Goal: Task Accomplishment & Management: Manage account settings

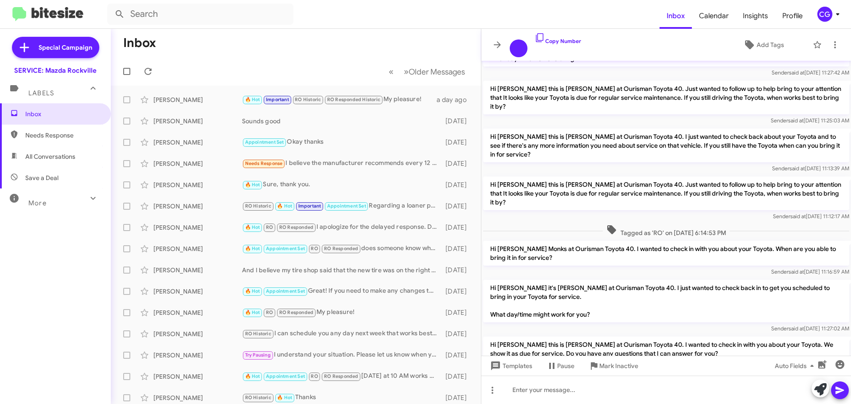
scroll to position [418, 0]
click at [830, 16] on div "CG" at bounding box center [824, 14] width 15 height 15
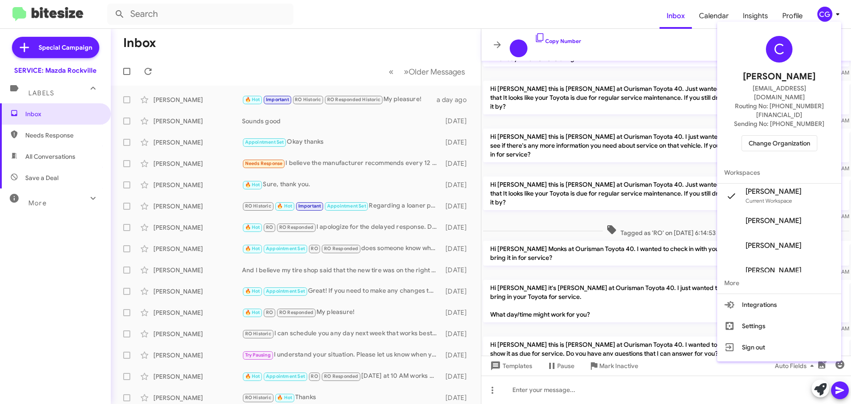
click at [803, 136] on span "Change Organization" at bounding box center [779, 143] width 62 height 15
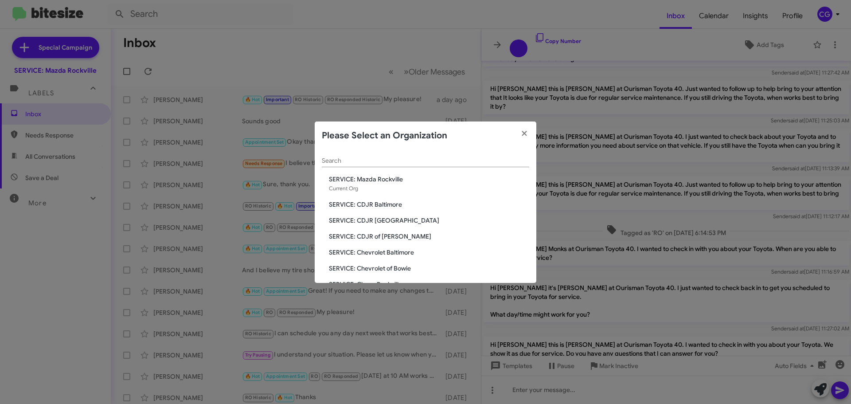
click at [387, 238] on span "SERVICE: CDJR of [PERSON_NAME]" at bounding box center [429, 236] width 200 height 9
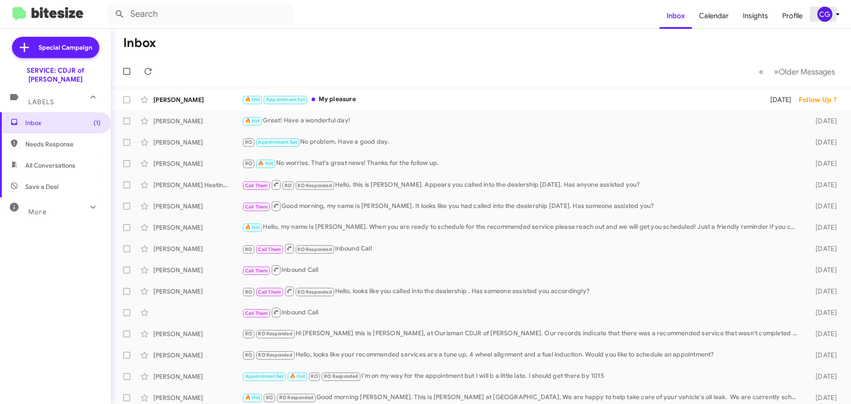
click at [833, 18] on icon at bounding box center [837, 14] width 11 height 11
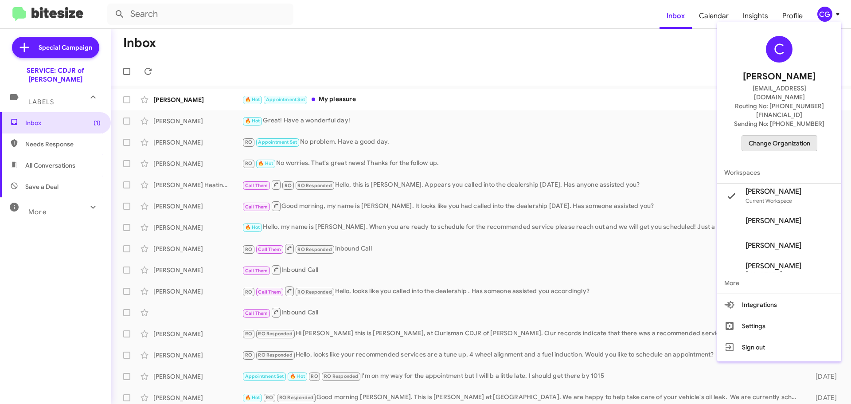
click at [802, 136] on span "Change Organization" at bounding box center [779, 143] width 62 height 15
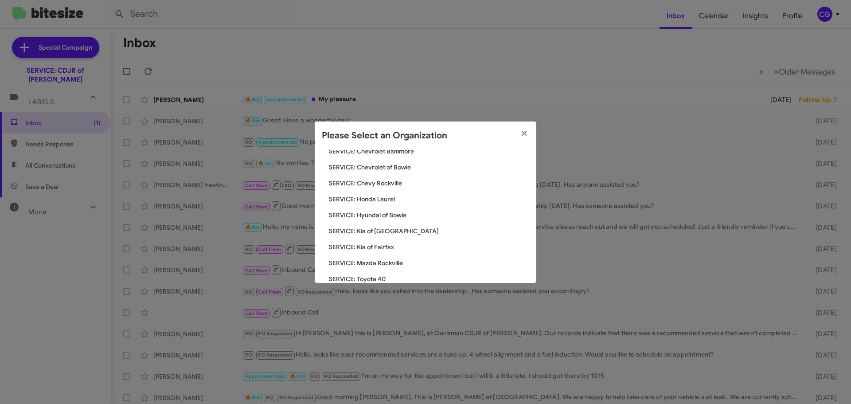
scroll to position [89, 0]
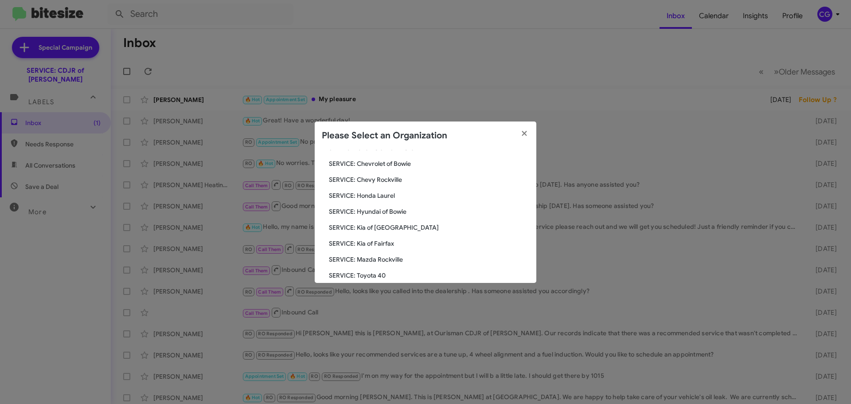
click at [404, 216] on div "Search SERVICE: CDJR of Bowie Current Org SERVICE: CDJR Baltimore SERVICE: CDJR…" at bounding box center [426, 216] width 222 height 133
click at [401, 210] on span "SERVICE: Hyundai of Bowie" at bounding box center [429, 211] width 200 height 9
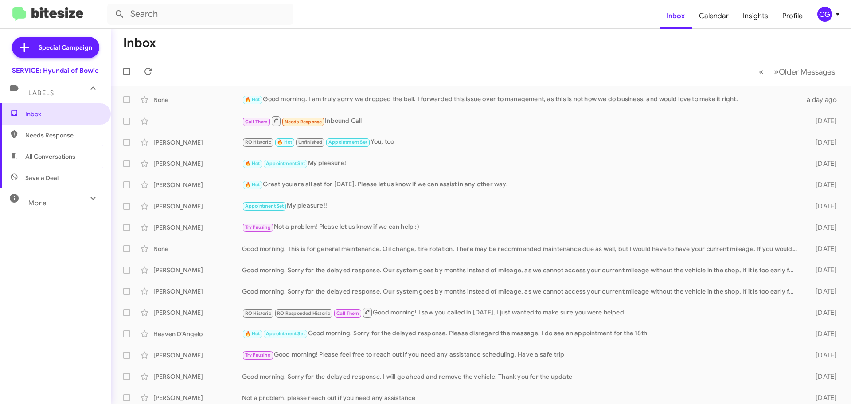
click at [829, 14] on div "CG" at bounding box center [824, 14] width 15 height 15
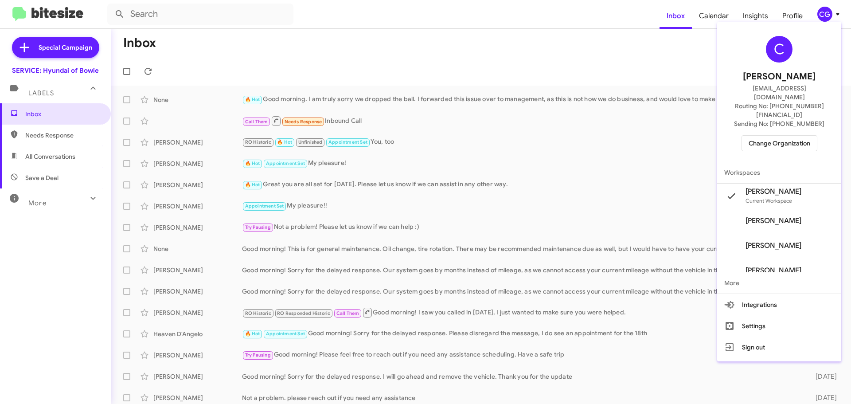
click at [797, 136] on span "Change Organization" at bounding box center [779, 143] width 62 height 15
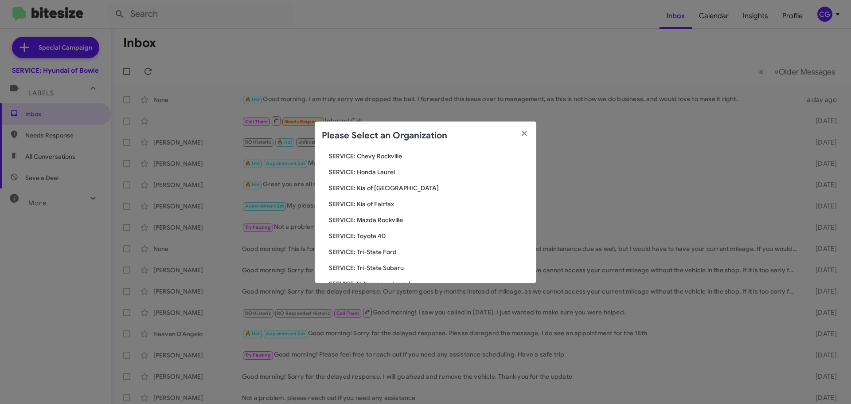
scroll to position [133, 0]
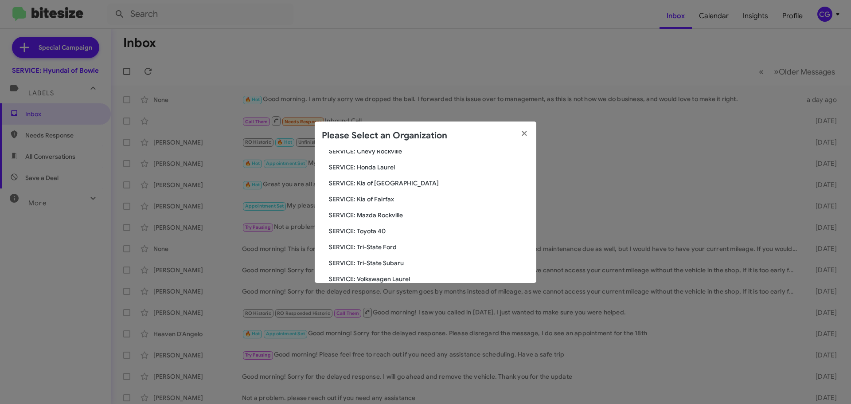
click at [380, 229] on span "SERVICE: Toyota 40" at bounding box center [429, 230] width 200 height 9
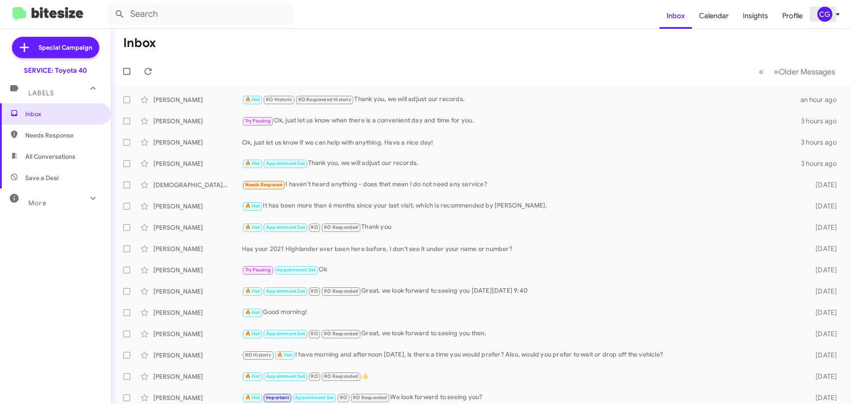
click at [822, 13] on div "CG" at bounding box center [824, 14] width 15 height 15
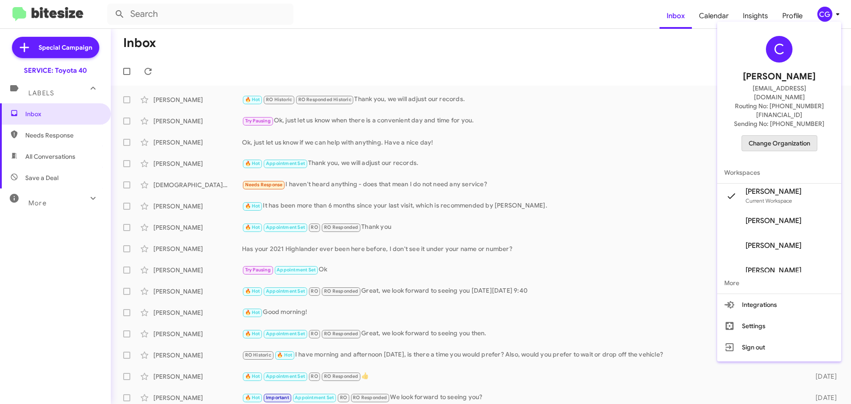
click at [790, 136] on span "Change Organization" at bounding box center [779, 143] width 62 height 15
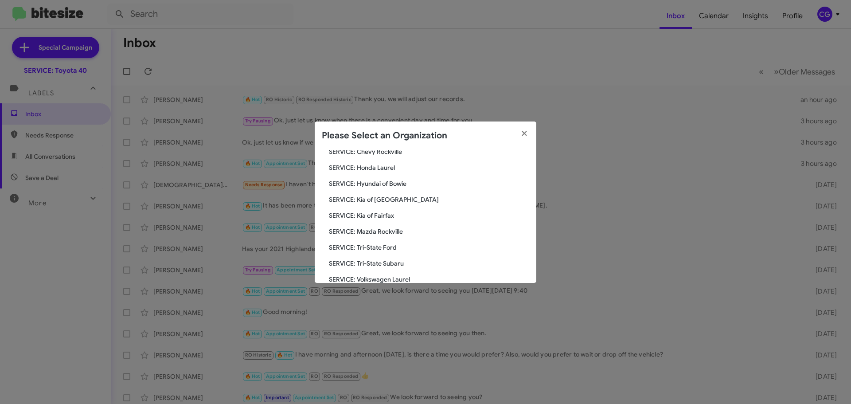
scroll to position [133, 0]
click at [384, 202] on span "SERVICE: Kia of [GEOGRAPHIC_DATA]" at bounding box center [429, 199] width 200 height 9
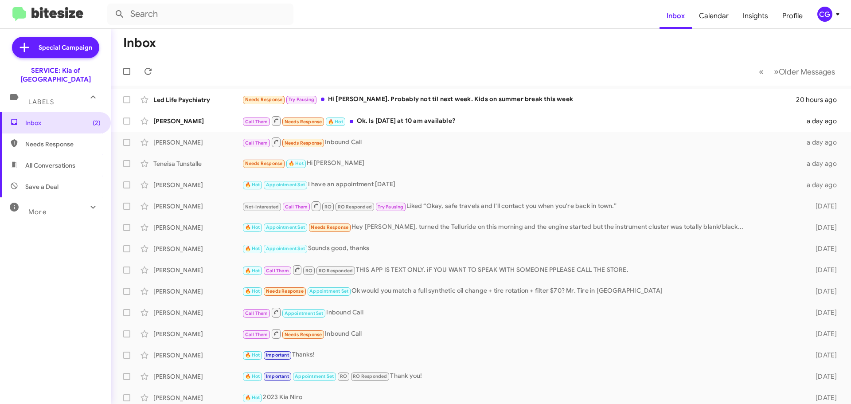
click at [837, 15] on icon at bounding box center [837, 14] width 3 height 2
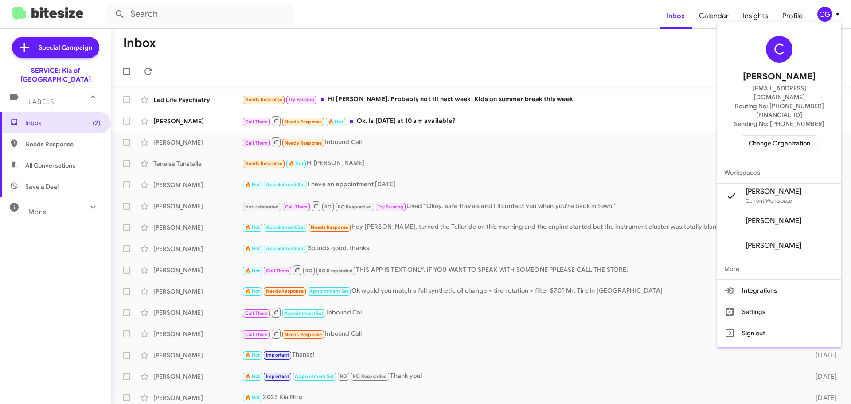
click at [800, 136] on span "Change Organization" at bounding box center [779, 143] width 62 height 15
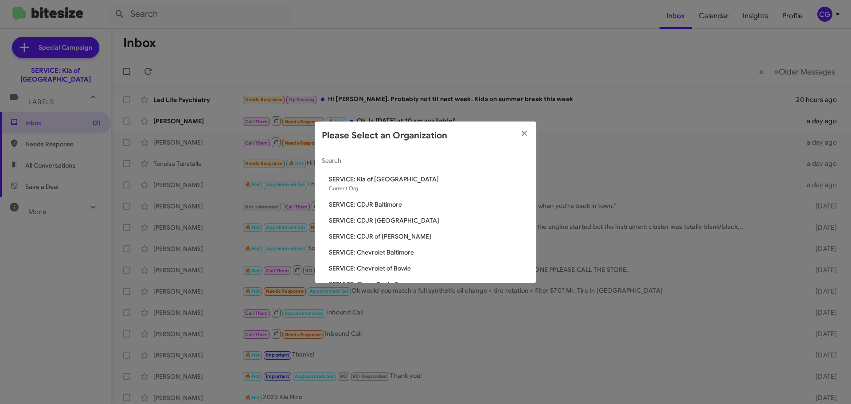
scroll to position [163, 0]
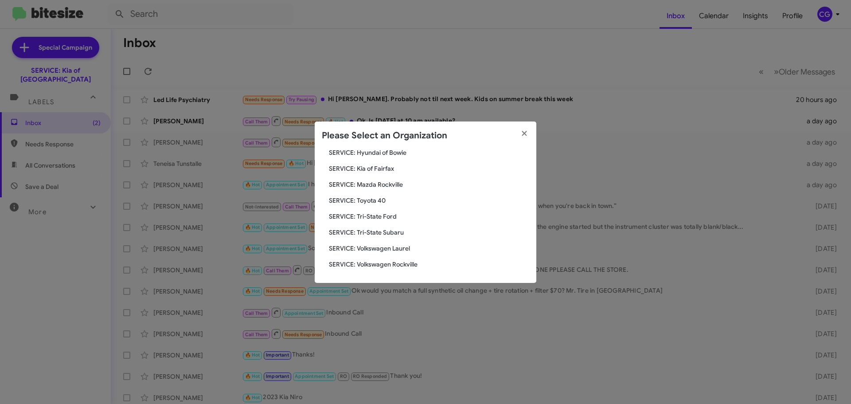
click at [393, 230] on span "SERVICE: Tri-State Subaru" at bounding box center [429, 232] width 200 height 9
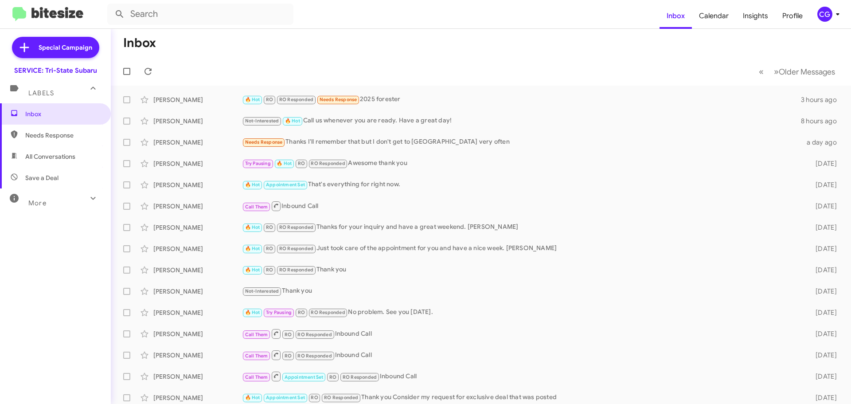
click at [833, 18] on icon at bounding box center [837, 14] width 11 height 11
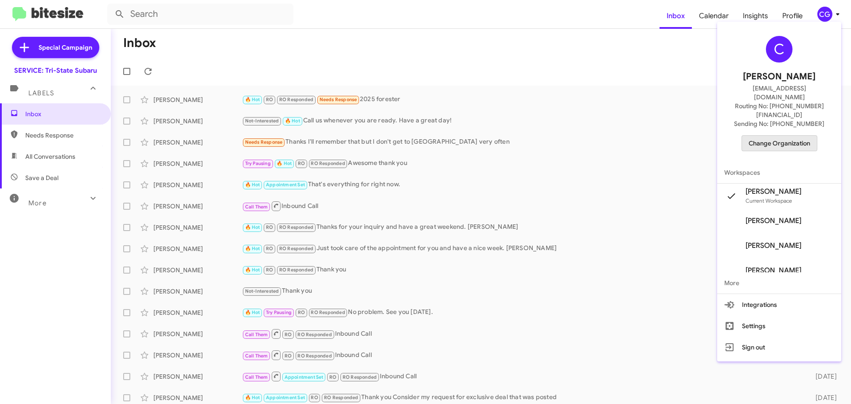
click at [791, 136] on span "Change Organization" at bounding box center [779, 143] width 62 height 15
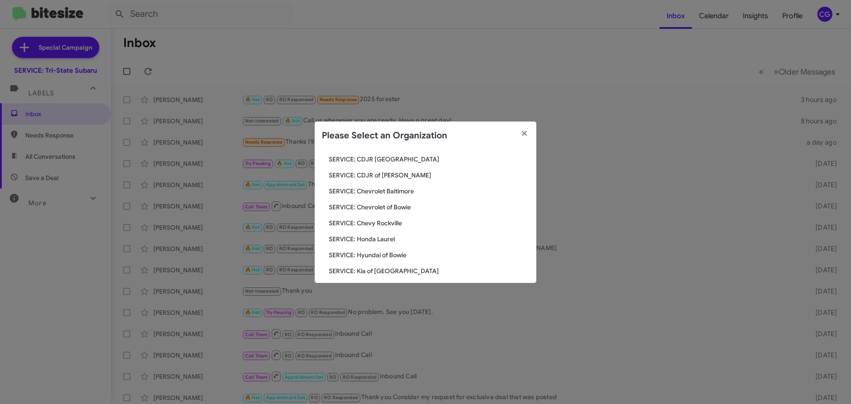
scroll to position [163, 0]
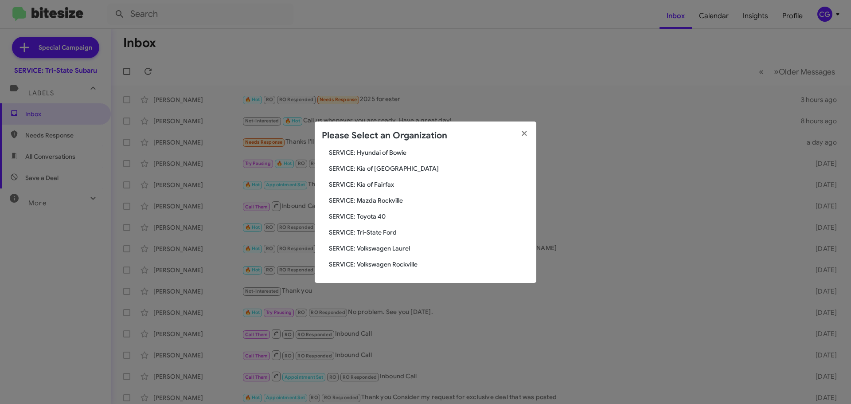
click at [363, 213] on span "SERVICE: Toyota 40" at bounding box center [429, 216] width 200 height 9
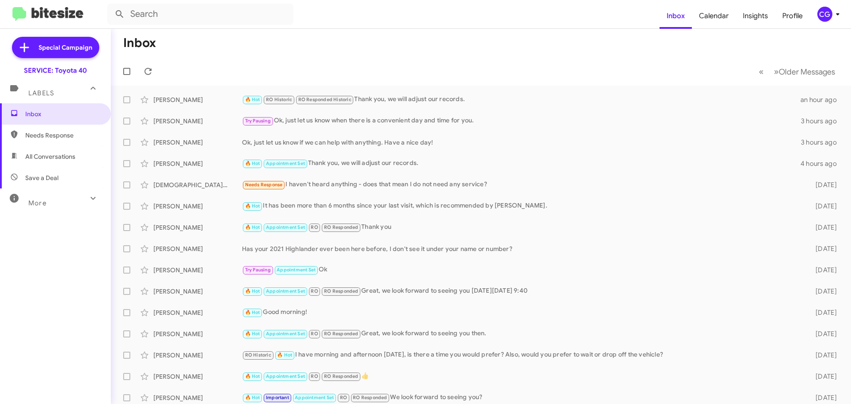
click at [820, 4] on mat-toolbar "Inbox Calendar Insights Profile CG" at bounding box center [425, 14] width 851 height 28
click at [823, 12] on div "CG" at bounding box center [824, 14] width 15 height 15
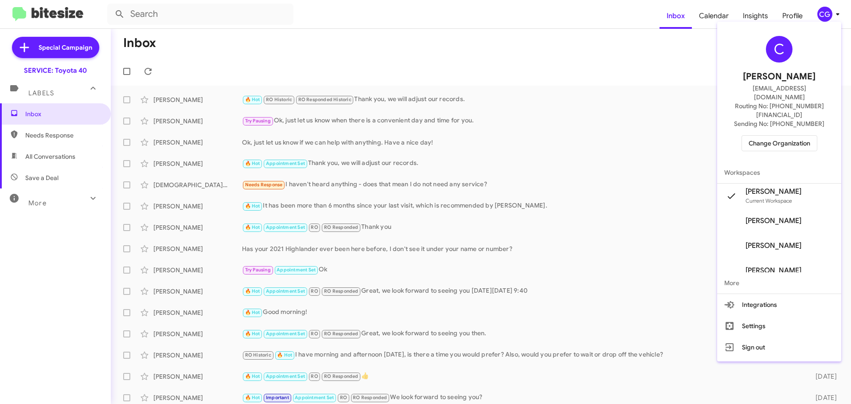
click at [783, 136] on span "Change Organization" at bounding box center [779, 143] width 62 height 15
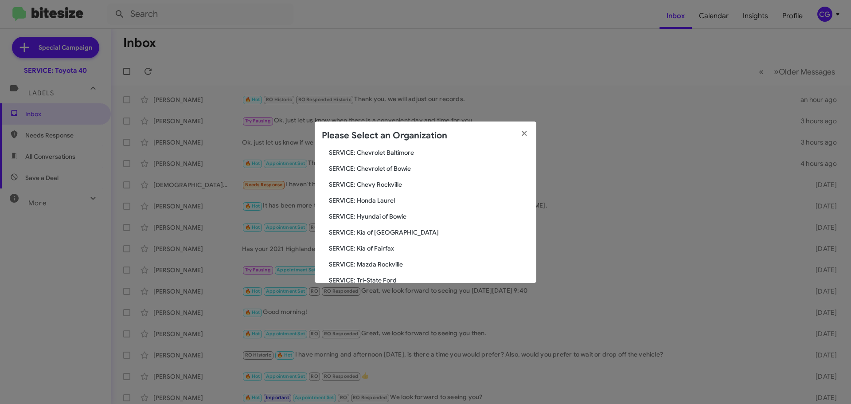
scroll to position [163, 0]
click at [406, 252] on span "SERVICE: Volkswagen Laurel" at bounding box center [429, 248] width 200 height 9
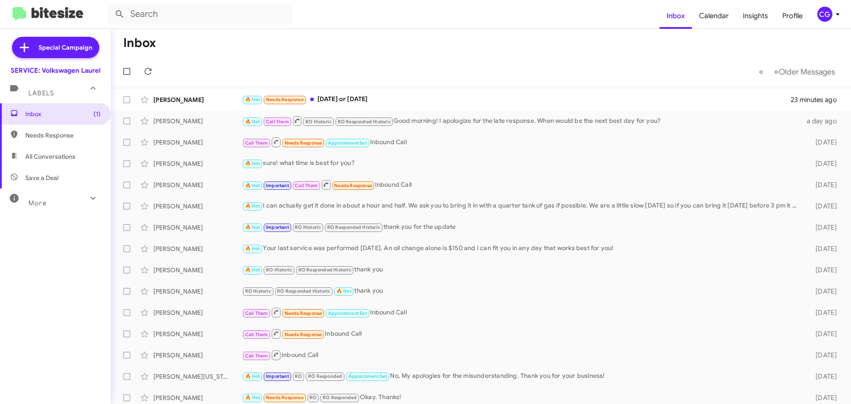
click at [832, 14] on icon at bounding box center [837, 14] width 11 height 11
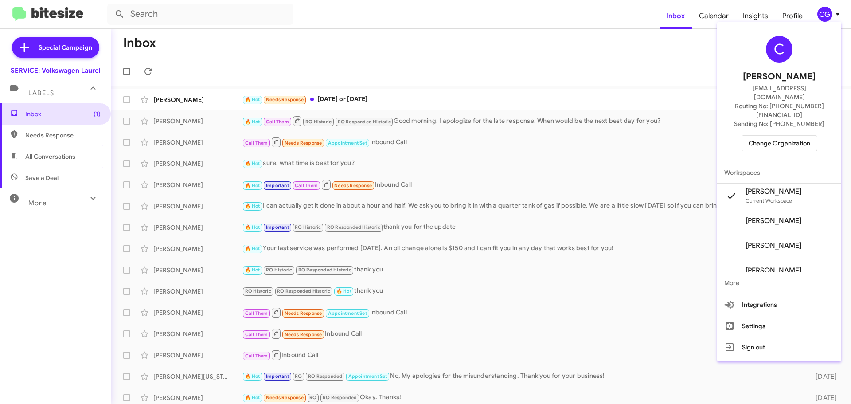
click at [810, 136] on span "Change Organization" at bounding box center [779, 143] width 62 height 15
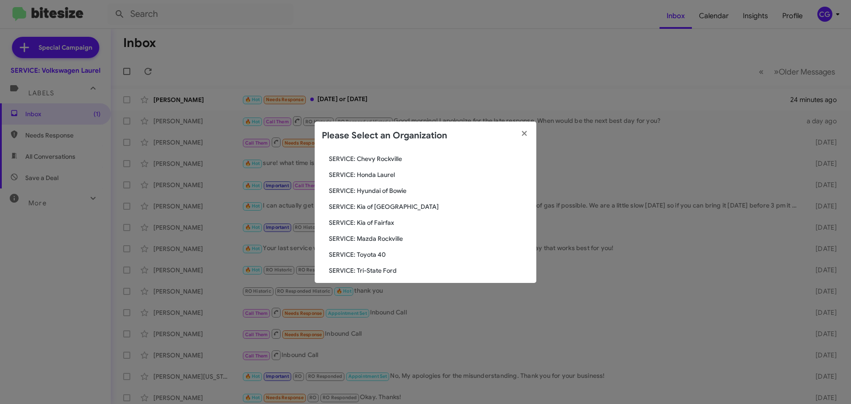
scroll to position [163, 0]
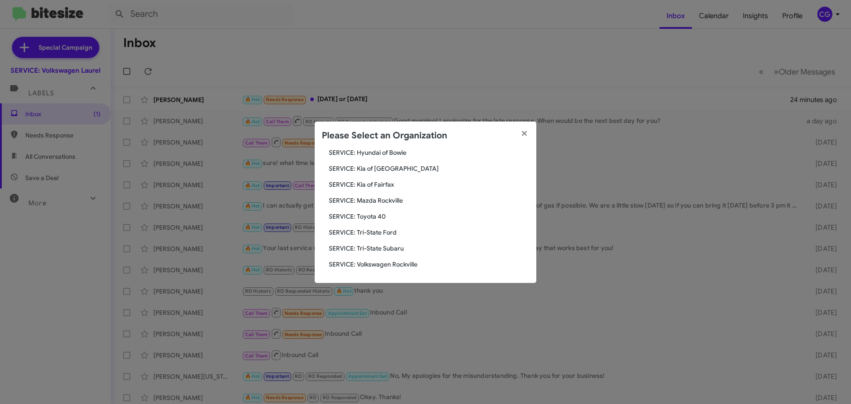
click at [373, 209] on div "Search SERVICE: Volkswagen Laurel Current Org SERVICE: CDJR Baltimore SERVICE: …" at bounding box center [426, 216] width 222 height 133
click at [373, 219] on span "SERVICE: Toyota 40" at bounding box center [429, 216] width 200 height 9
